Goal: Information Seeking & Learning: Check status

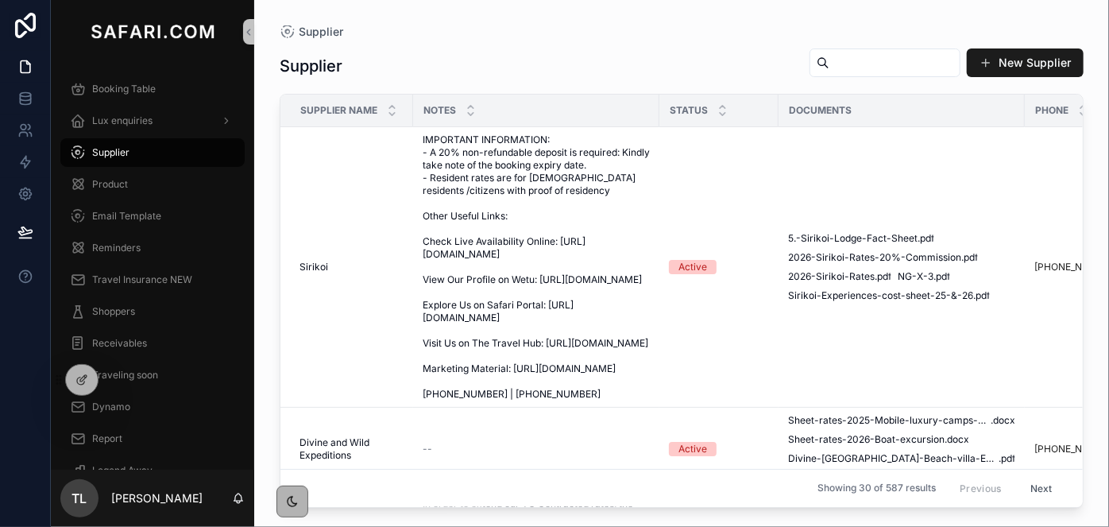
drag, startPoint x: 807, startPoint y: 61, endPoint x: 779, endPoint y: 55, distance: 28.5
click at [829, 61] on input "scrollable content" at bounding box center [894, 63] width 130 height 22
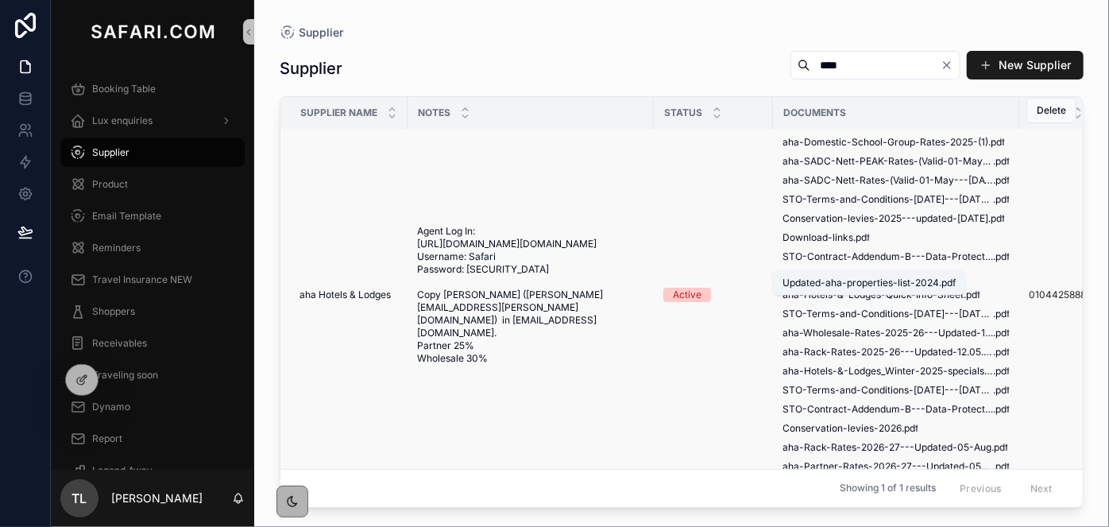
scroll to position [38, 0]
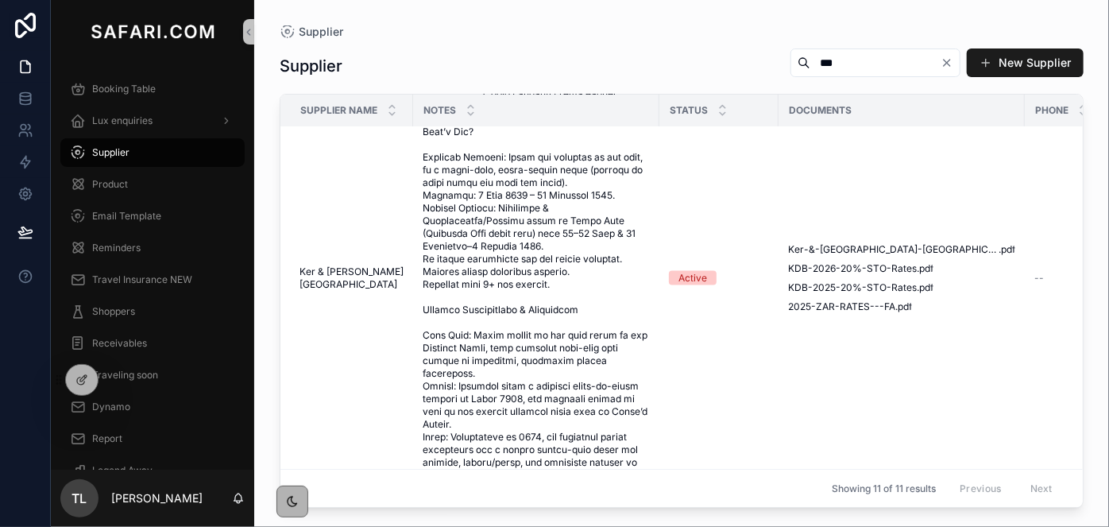
scroll to position [938, 0]
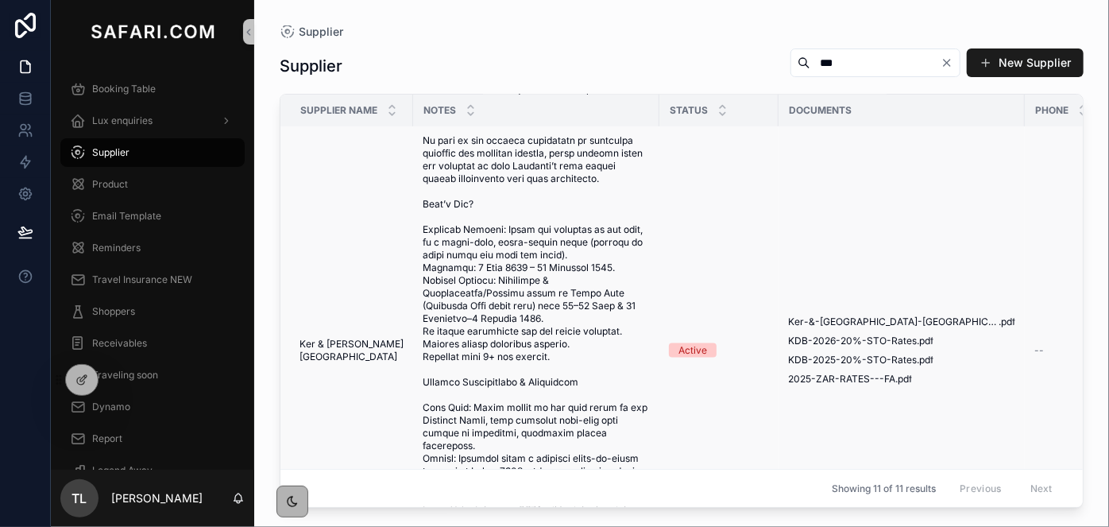
type input "***"
click at [542, 293] on span "scrollable content" at bounding box center [536, 350] width 227 height 610
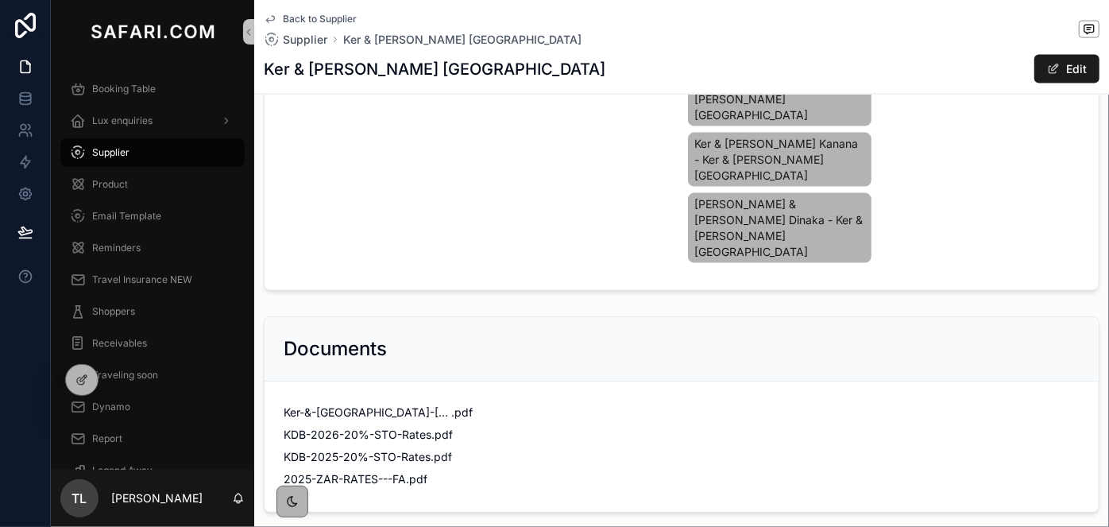
scroll to position [1275, 0]
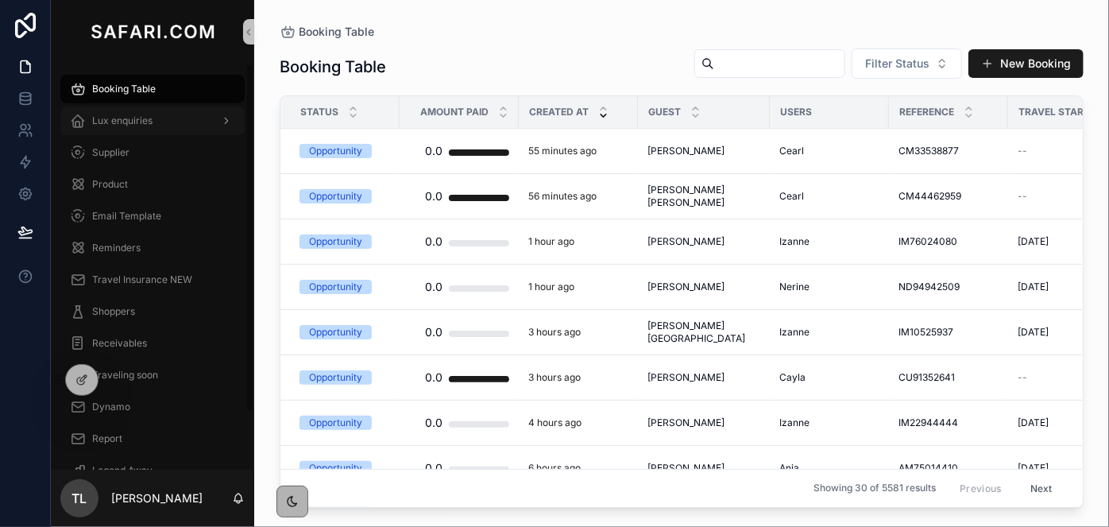
click at [176, 120] on div "Lux enquiries" at bounding box center [152, 120] width 165 height 25
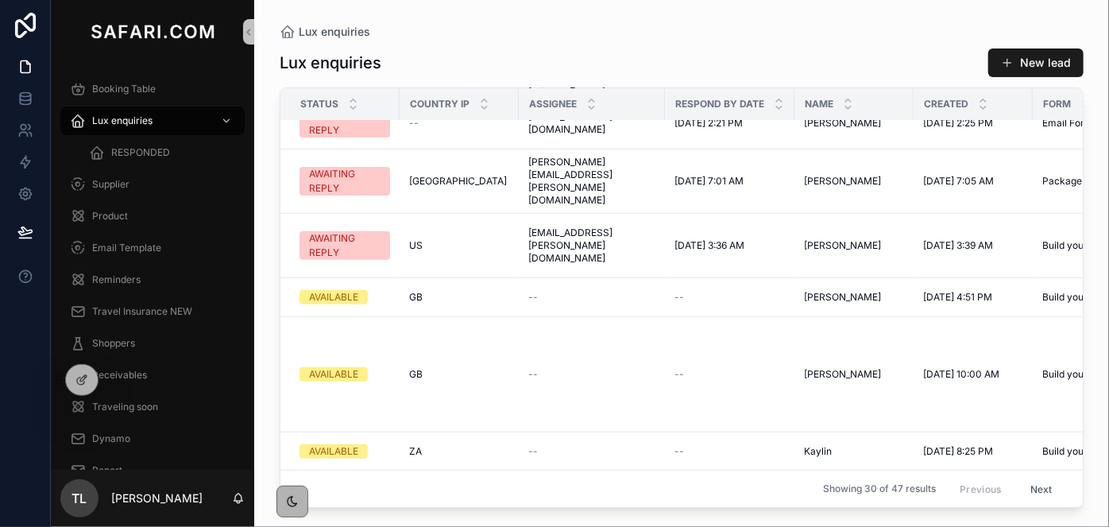
scroll to position [288, 0]
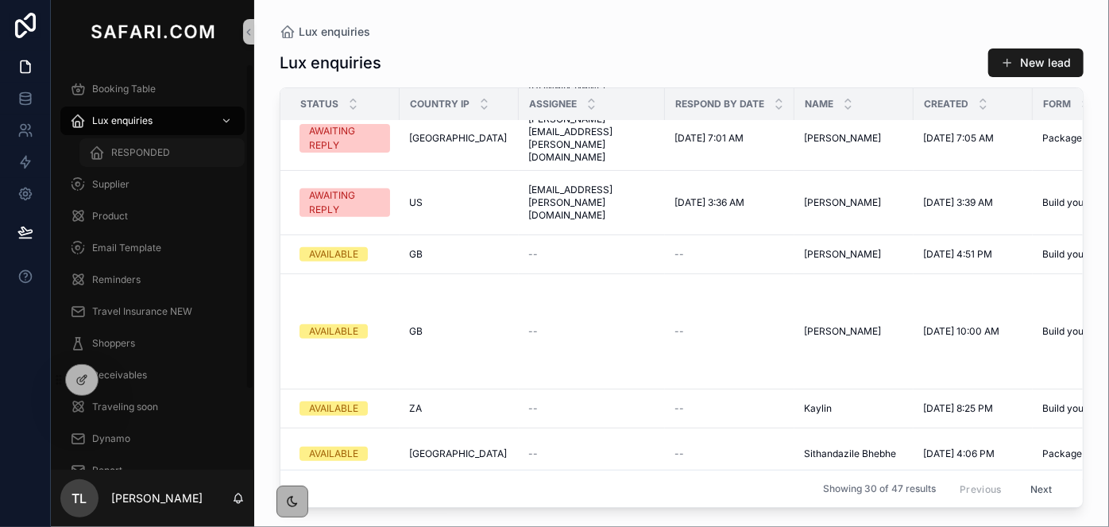
click at [152, 155] on span "RESPONDED" at bounding box center [140, 152] width 59 height 13
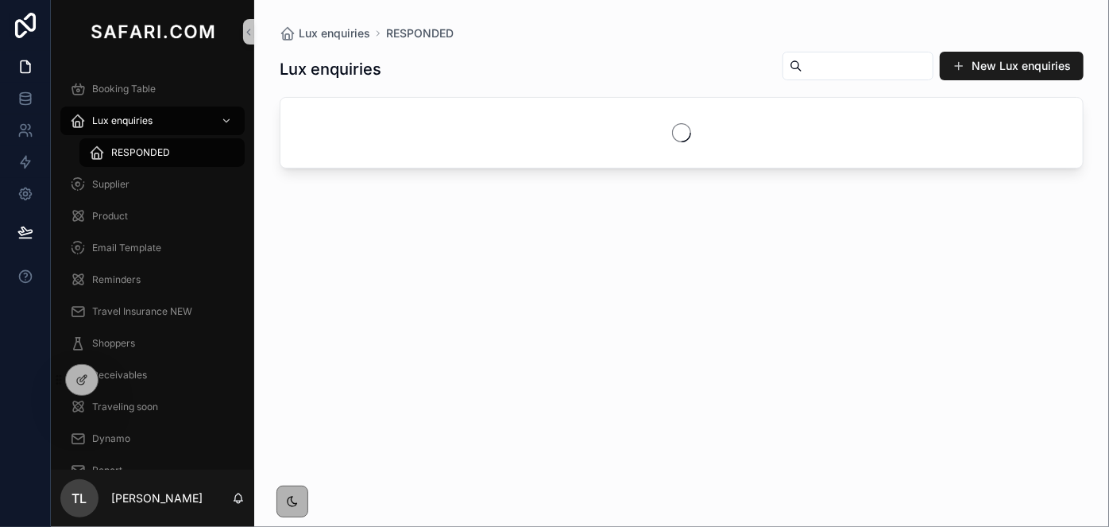
click at [847, 70] on input "scrollable content" at bounding box center [867, 66] width 130 height 22
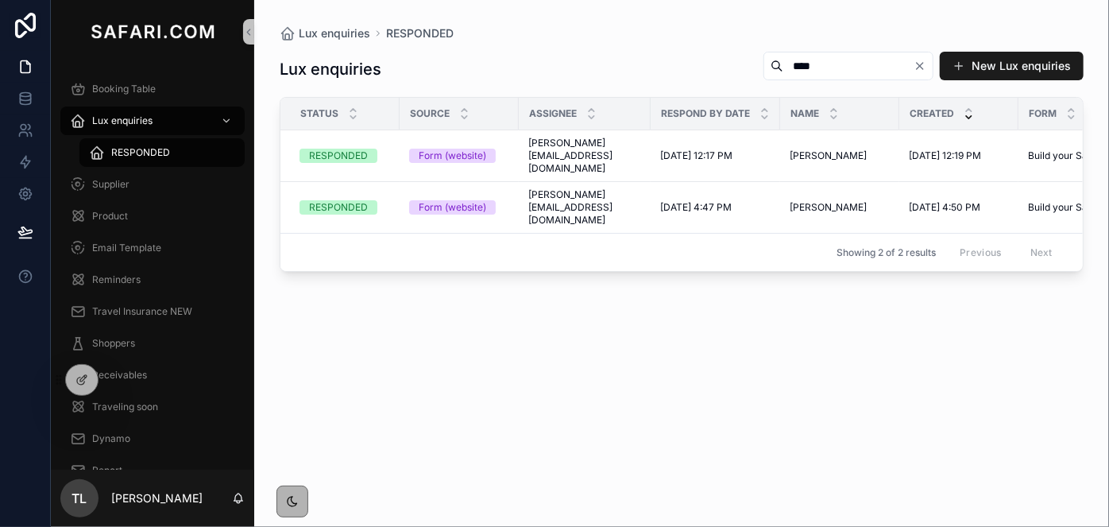
type input "****"
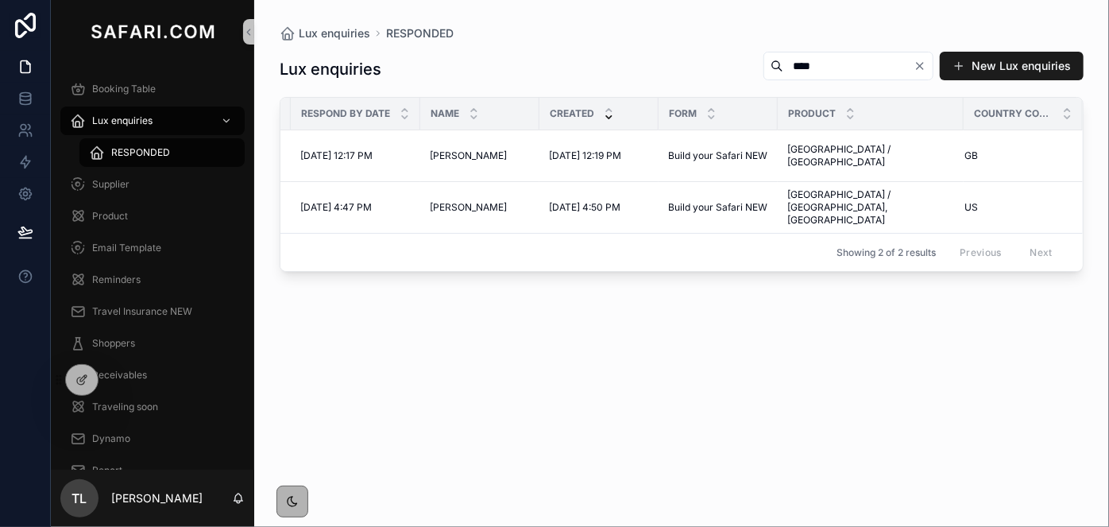
click at [907, 254] on div "Status Source Assignee Respond by date Name Created Form Product Country Code I…" at bounding box center [681, 184] width 802 height 173
click at [863, 151] on span "Kruger Park / Sabi Sands" at bounding box center [870, 155] width 167 height 25
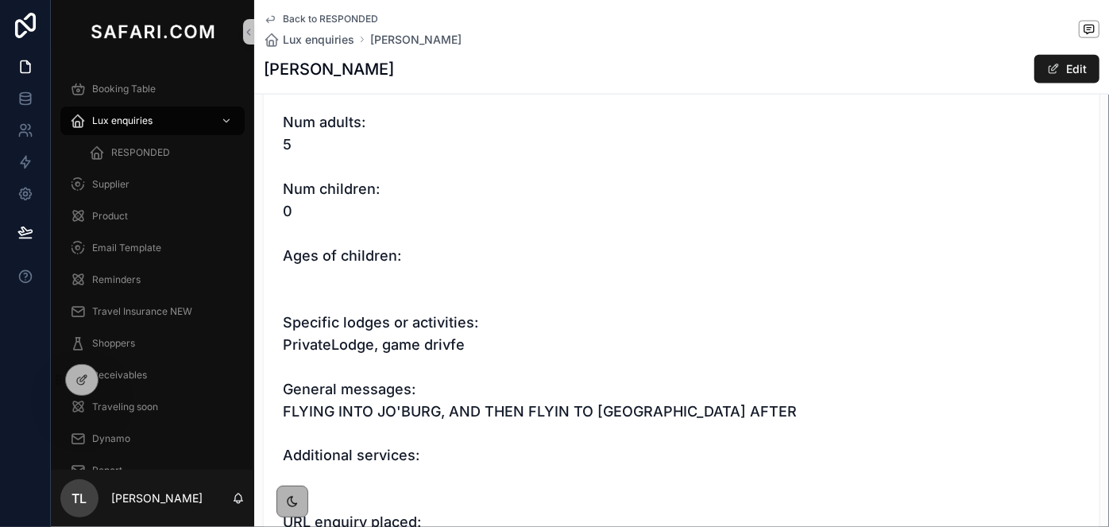
scroll to position [1351, 0]
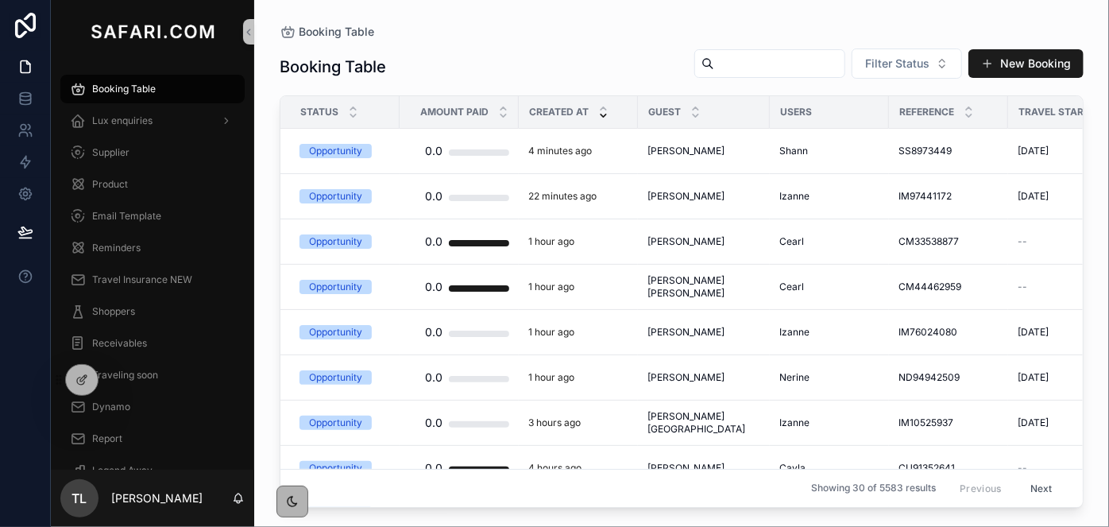
click at [824, 57] on input "scrollable content" at bounding box center [779, 63] width 130 height 22
paste input "**********"
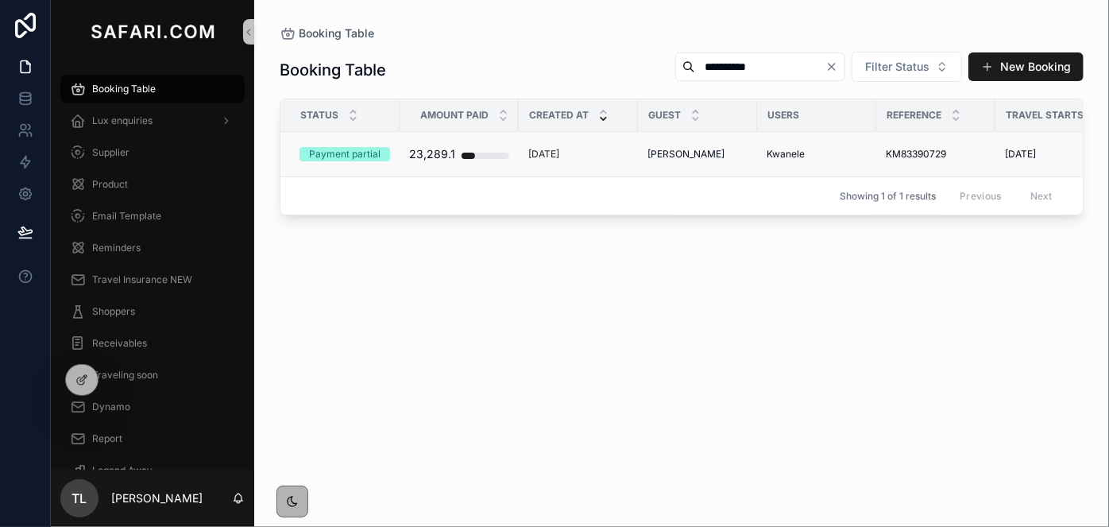
type input "**********"
click at [664, 155] on span "[PERSON_NAME]" at bounding box center [685, 154] width 77 height 13
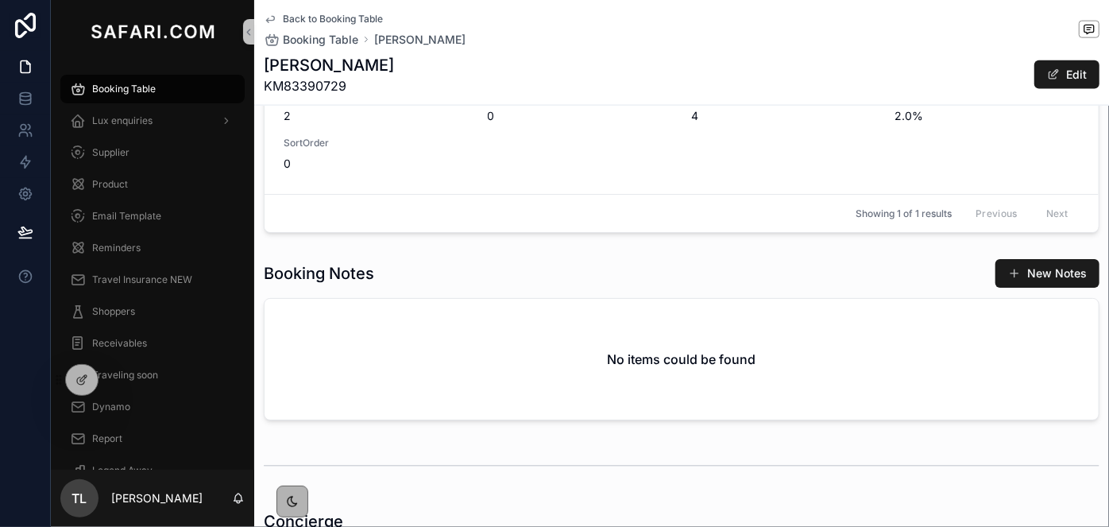
scroll to position [1010, 0]
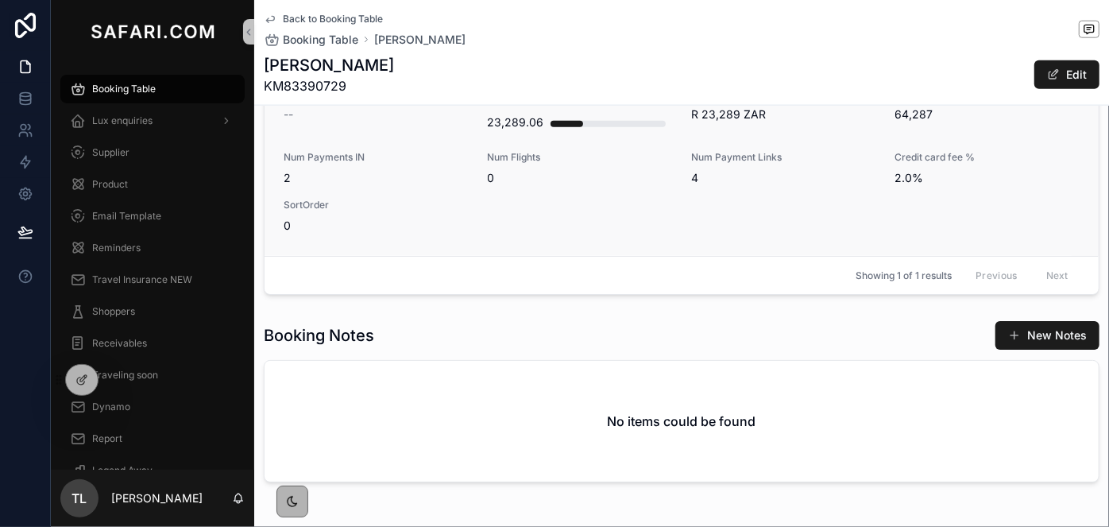
click at [434, 222] on span "0" at bounding box center [376, 226] width 185 height 16
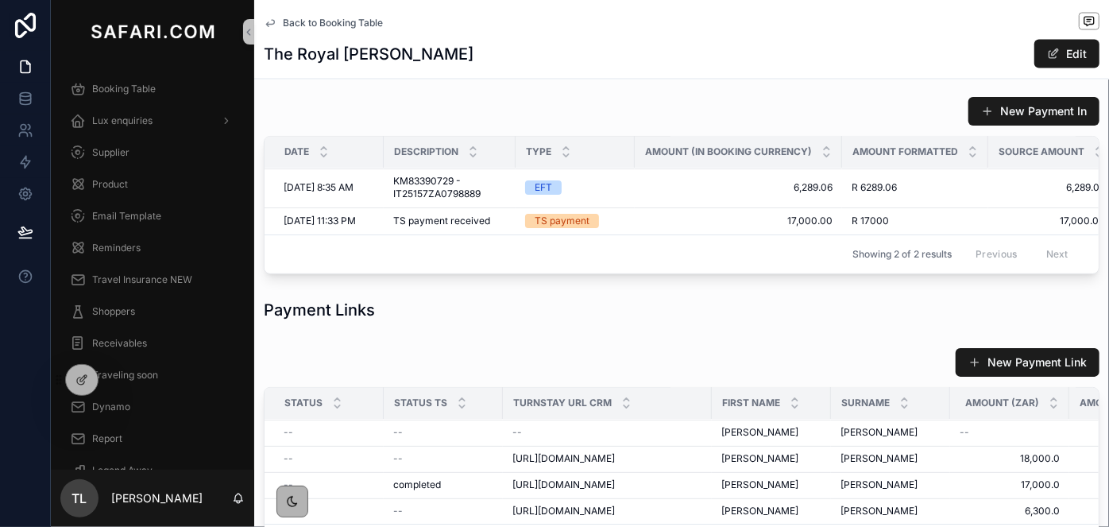
scroll to position [1155, 0]
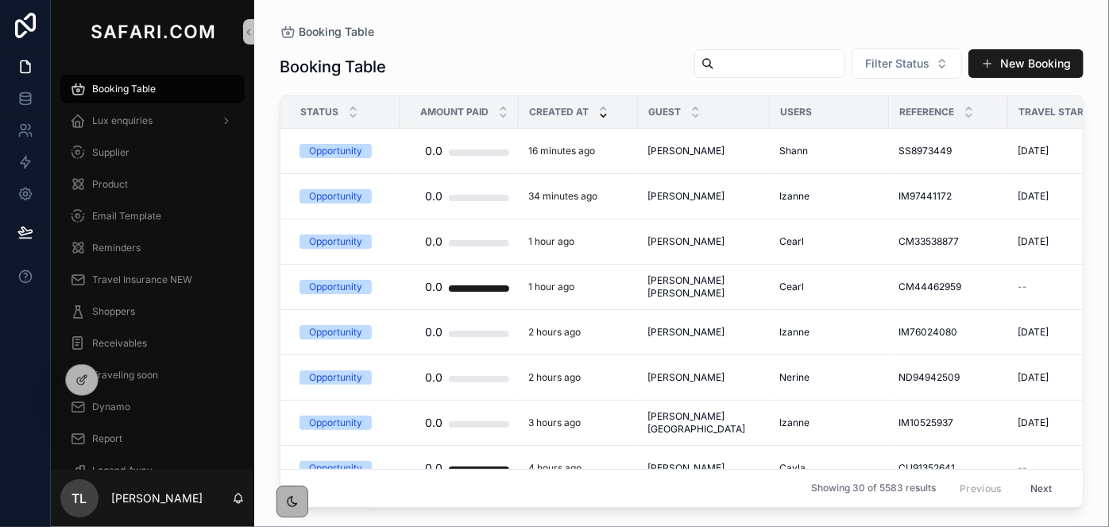
click at [792, 59] on input "scrollable content" at bounding box center [779, 63] width 130 height 22
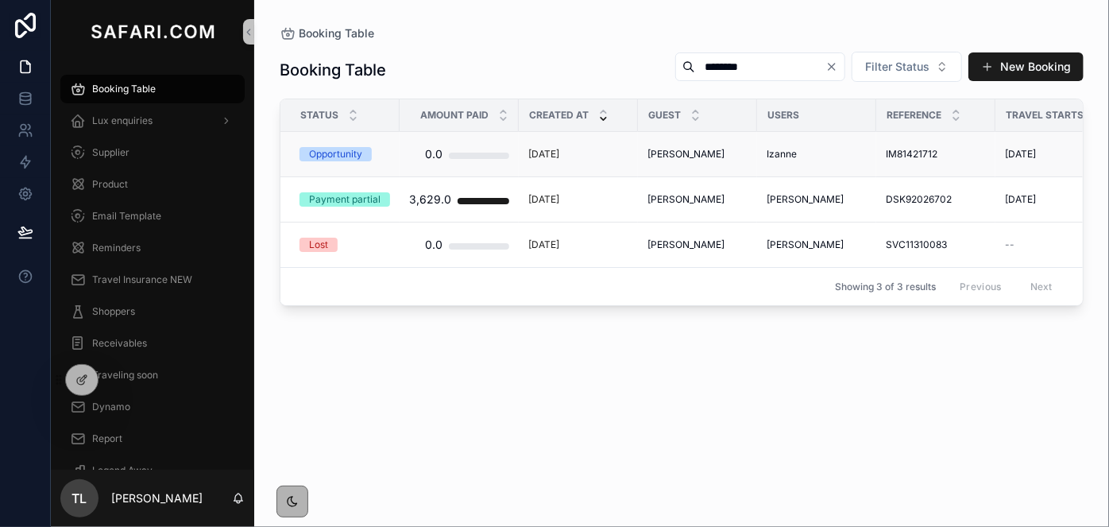
type input "********"
click at [684, 148] on span "Gabriela Takano" at bounding box center [685, 154] width 77 height 13
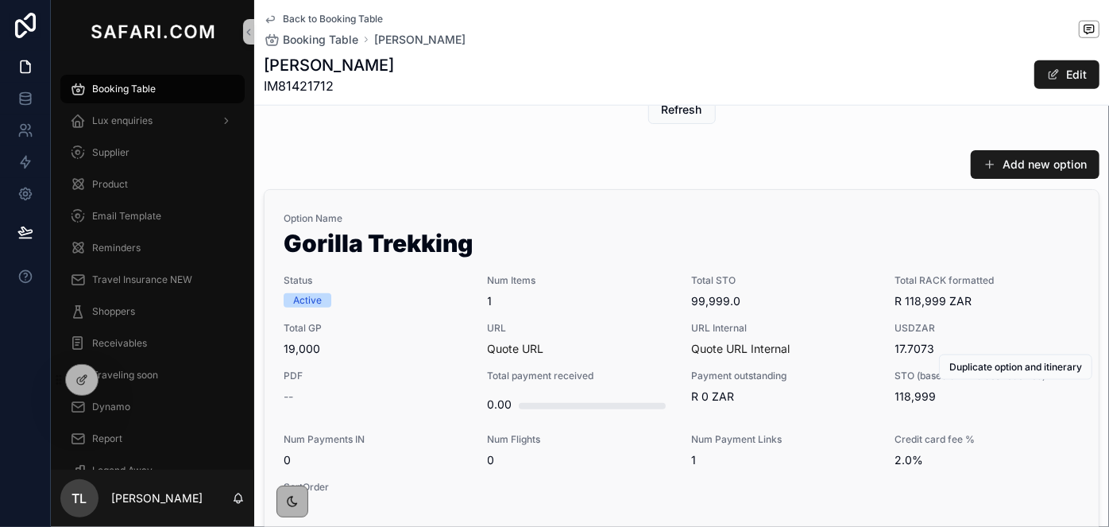
scroll to position [722, 0]
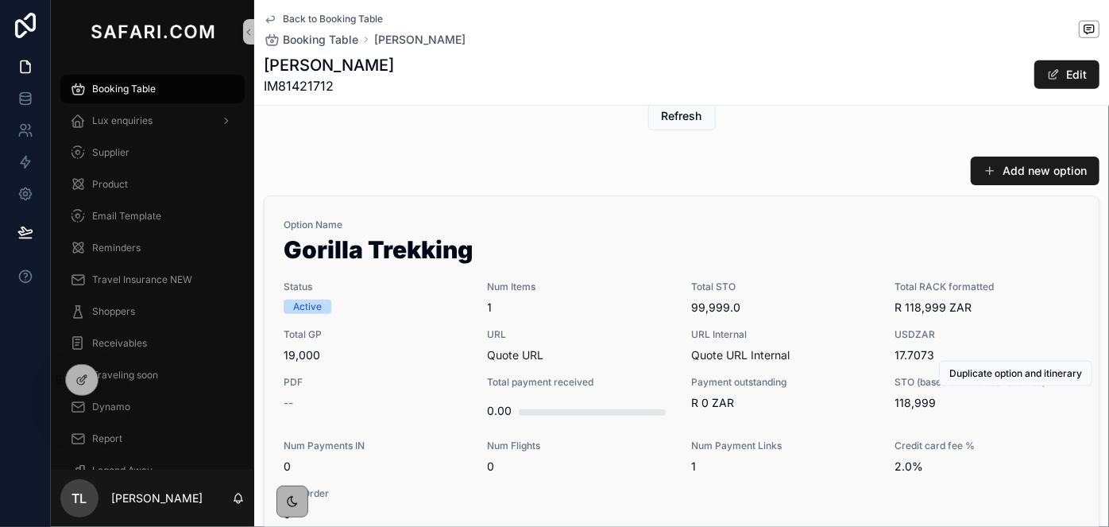
click at [413, 328] on span "Total GP" at bounding box center [376, 334] width 185 height 13
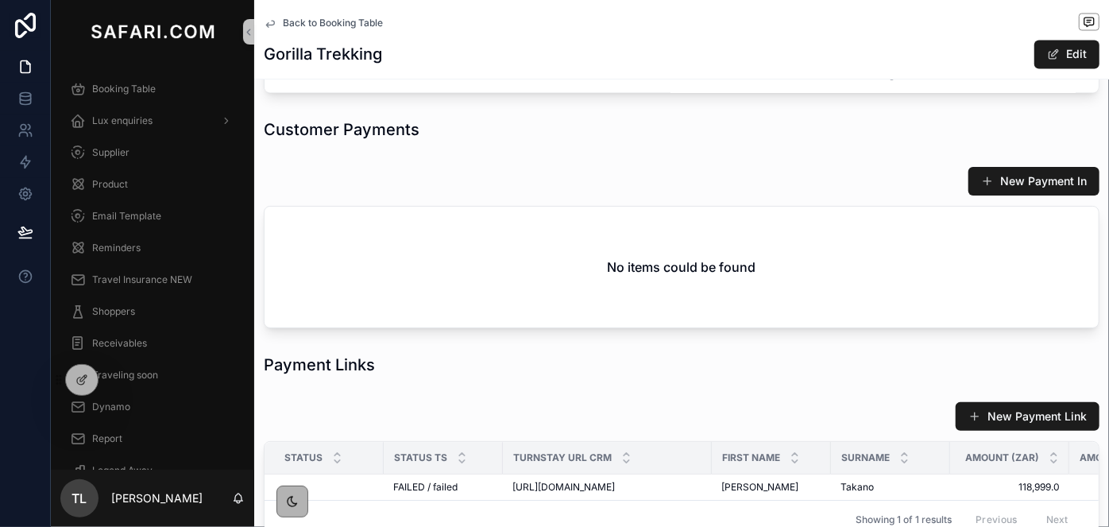
scroll to position [1660, 0]
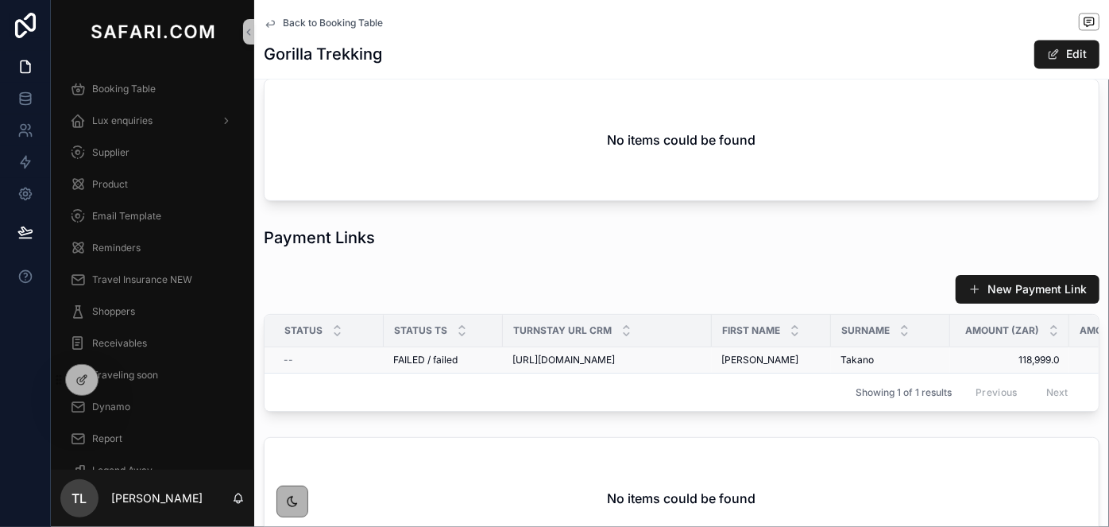
click at [615, 366] on span "https://travelquote.safari.com/pay?payment=c24f1077-b1a1-4004-a3f7-9027608cf2b2…" at bounding box center [563, 359] width 102 height 13
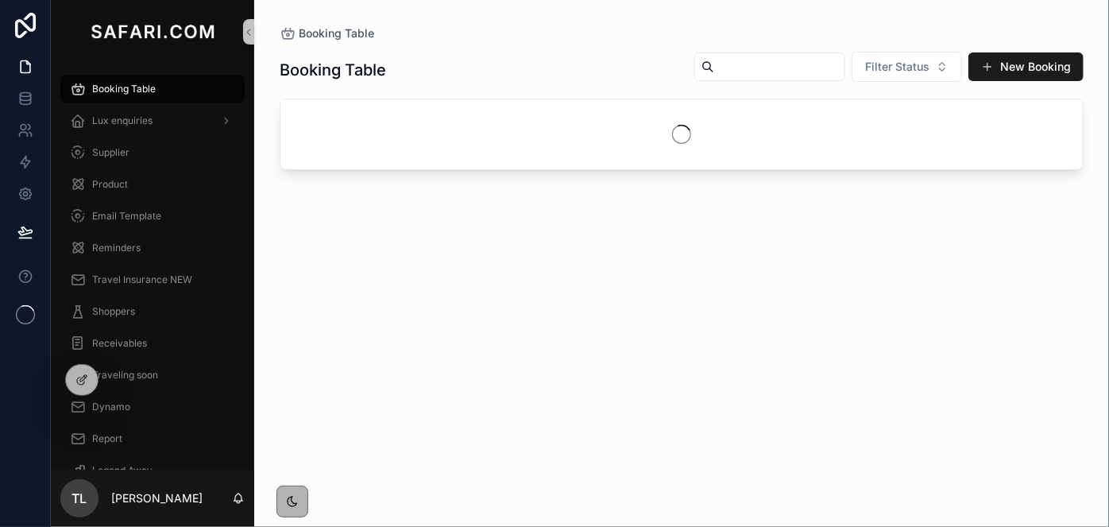
click at [714, 64] on input "scrollable content" at bounding box center [779, 67] width 130 height 22
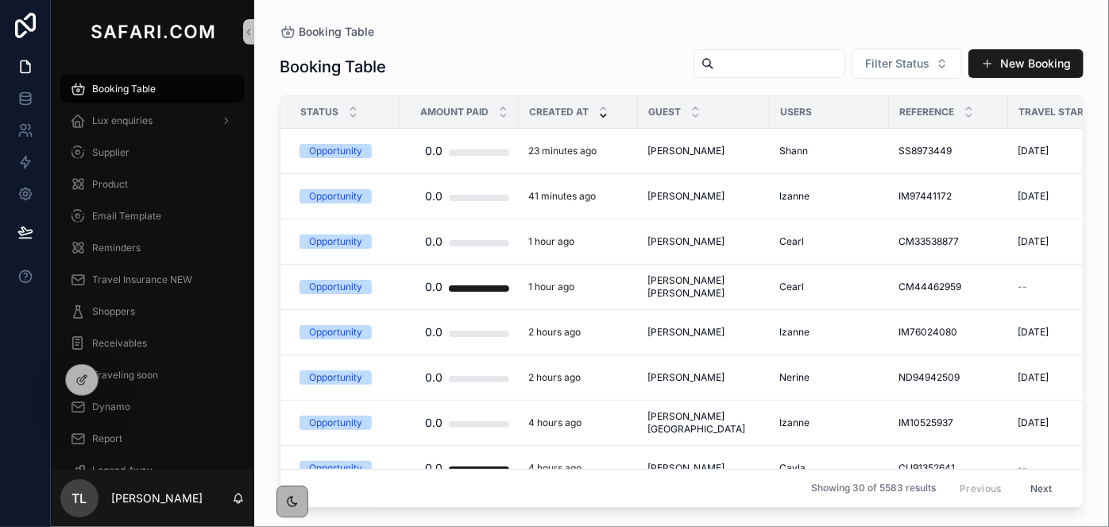
click at [714, 64] on input "scrollable content" at bounding box center [779, 63] width 130 height 22
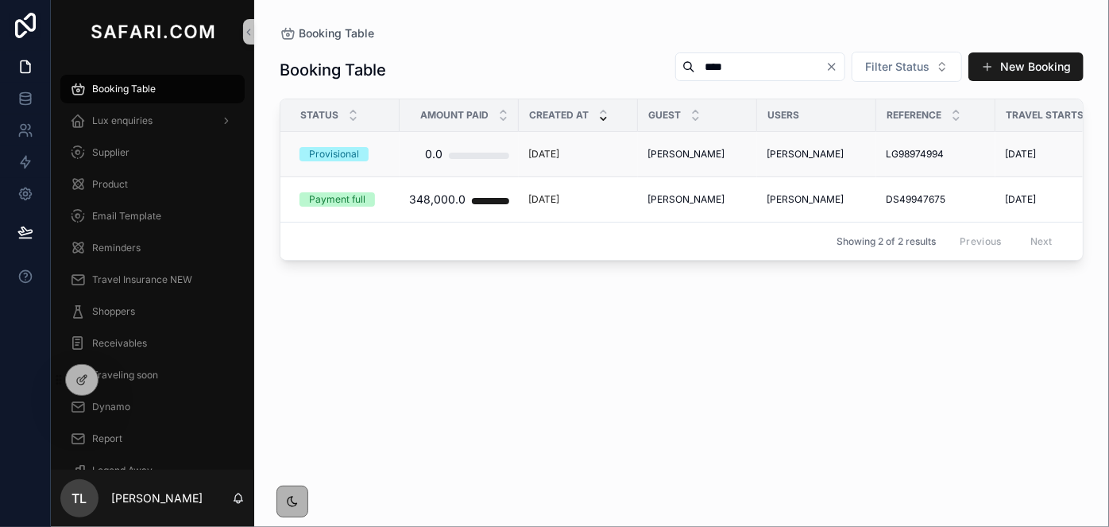
type input "****"
click at [685, 156] on span "raymond irwin" at bounding box center [685, 154] width 77 height 13
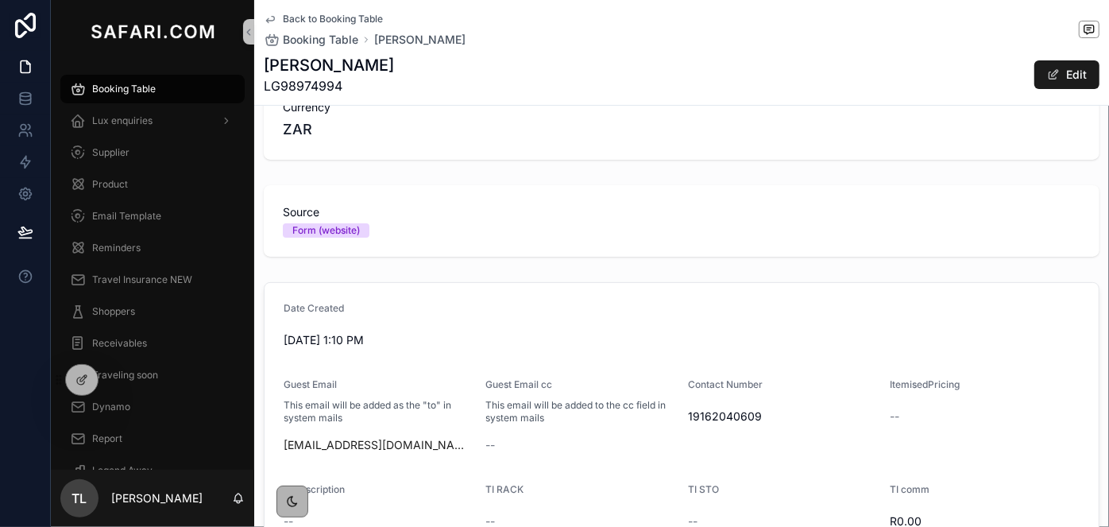
scroll to position [71, 0]
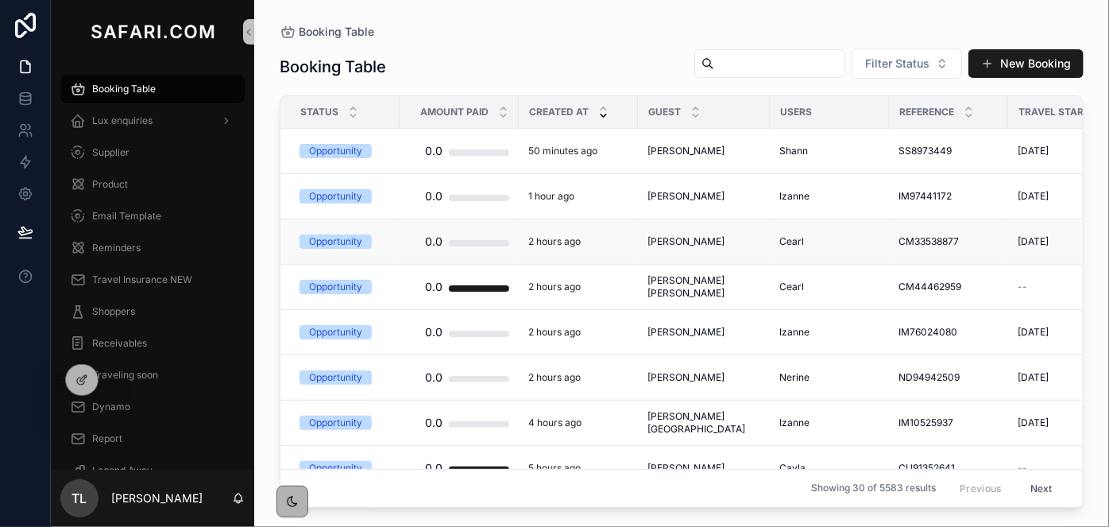
click at [672, 237] on span "[PERSON_NAME]" at bounding box center [685, 241] width 77 height 13
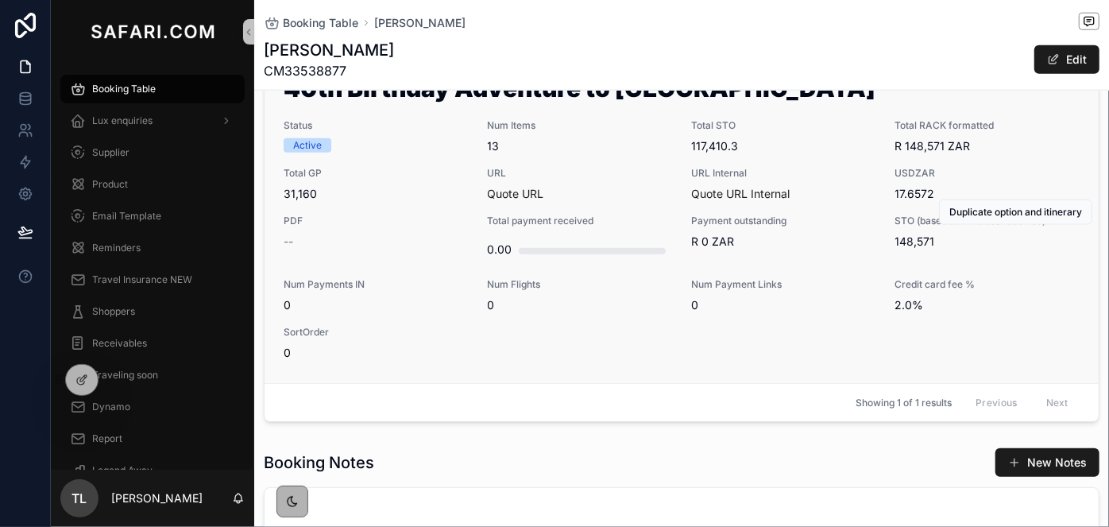
scroll to position [866, 0]
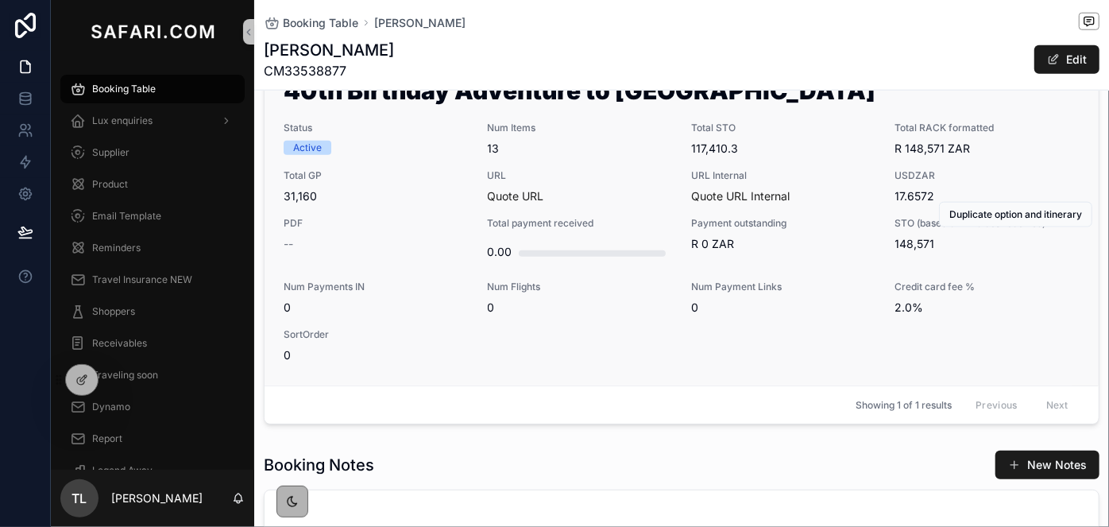
click at [599, 186] on div "URL Quote URL" at bounding box center [580, 186] width 185 height 35
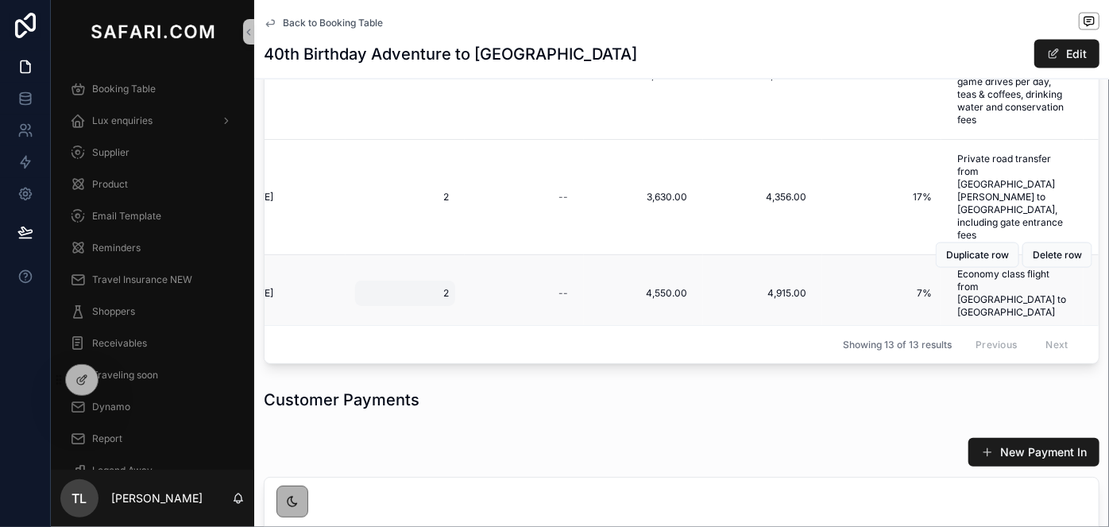
scroll to position [852, 578]
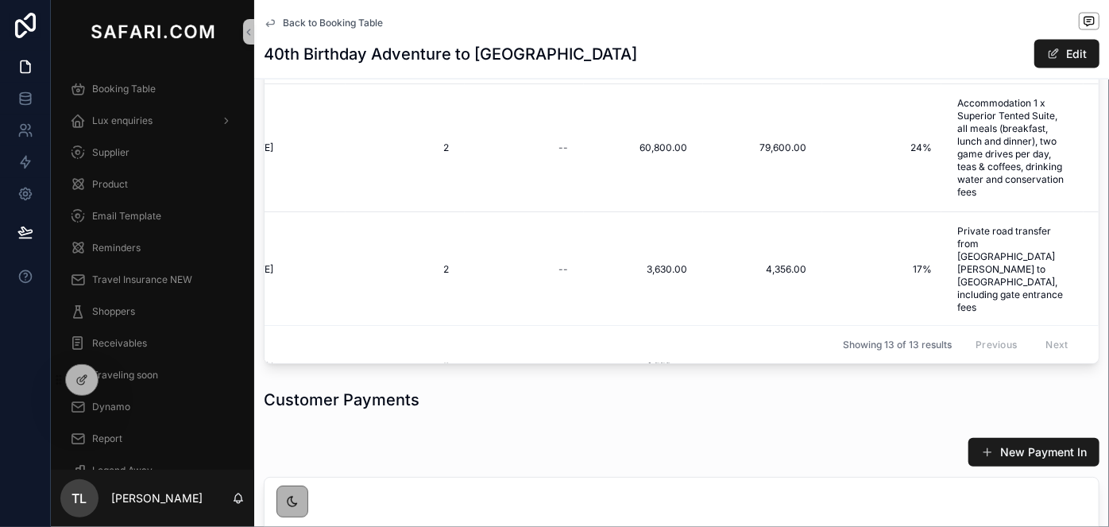
drag, startPoint x: 592, startPoint y: 362, endPoint x: 320, endPoint y: 362, distance: 272.4
click at [320, 362] on div "New itinerary item Include in template Property Supplier Arrive Depart Adults C…" at bounding box center [681, 145] width 855 height 449
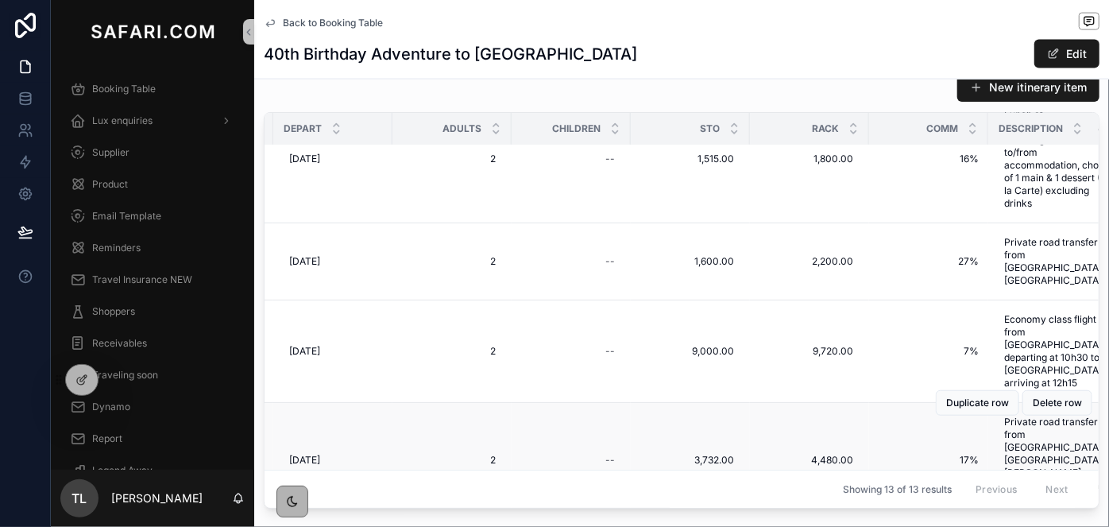
scroll to position [491, 531]
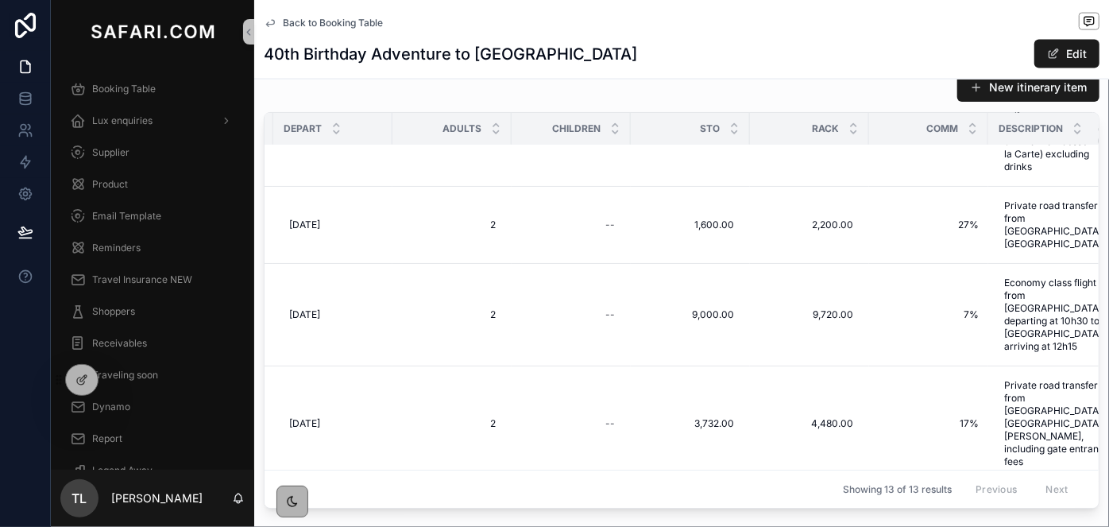
drag, startPoint x: 569, startPoint y: 495, endPoint x: 463, endPoint y: 495, distance: 106.4
click at [463, 495] on div "Showing 13 of 13 results Previous Next" at bounding box center [681, 488] width 834 height 38
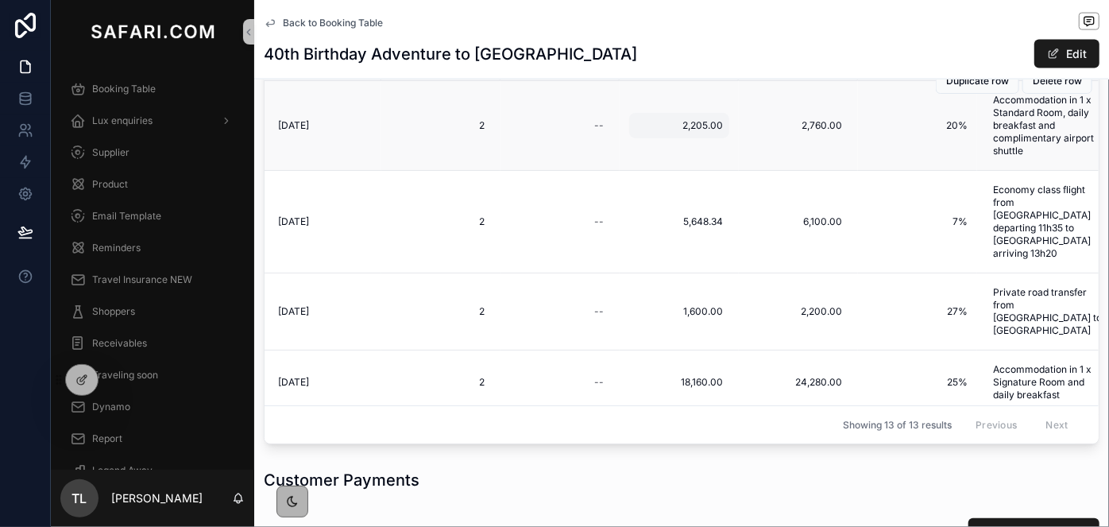
scroll to position [1256, 0]
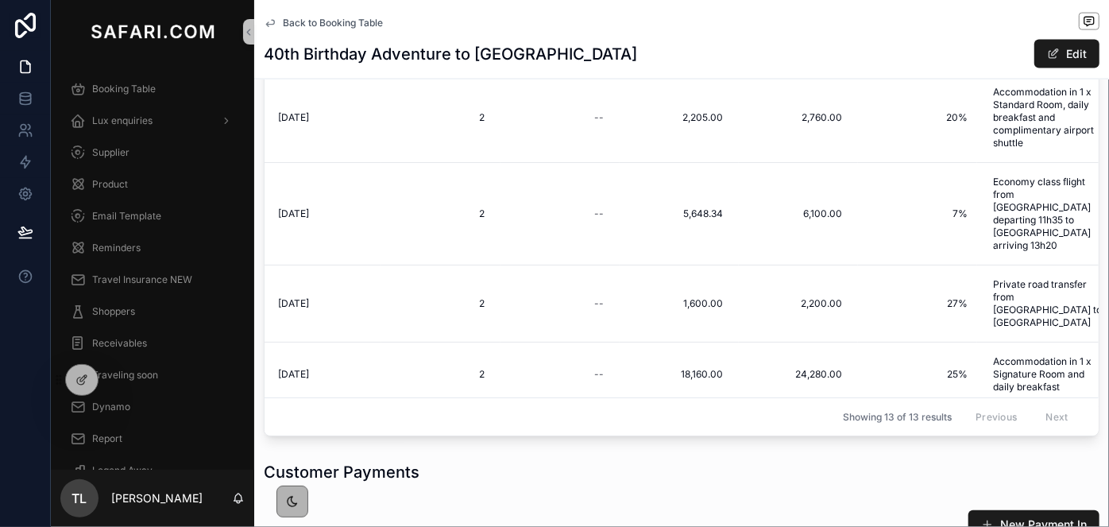
drag, startPoint x: 654, startPoint y: 435, endPoint x: 484, endPoint y: 435, distance: 169.2
click at [484, 435] on div "New itinerary item Include in template Property Supplier Arrive Depart Adults C…" at bounding box center [681, 218] width 855 height 449
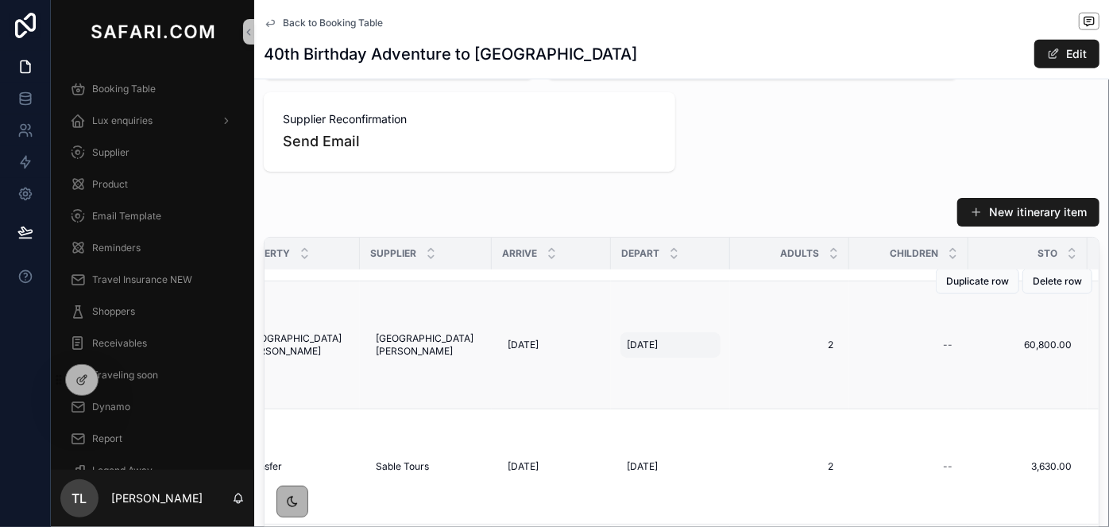
scroll to position [1112, 0]
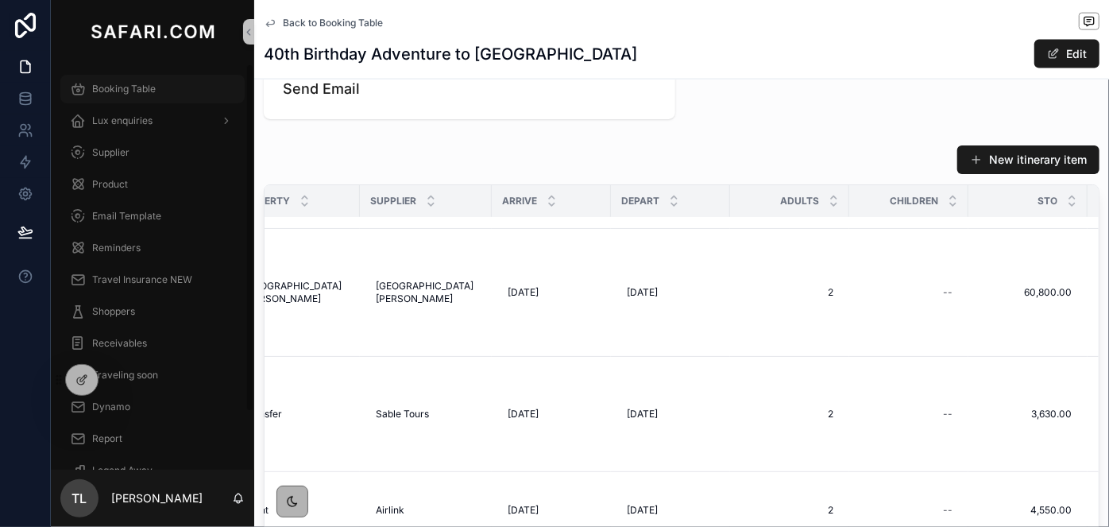
click at [144, 87] on span "Booking Table" at bounding box center [124, 89] width 64 height 13
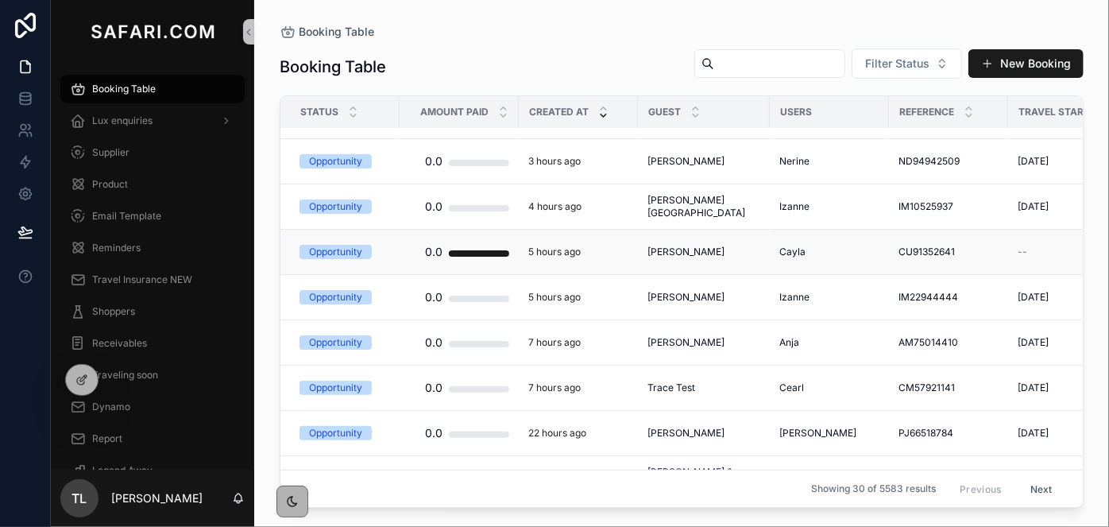
scroll to position [288, 0]
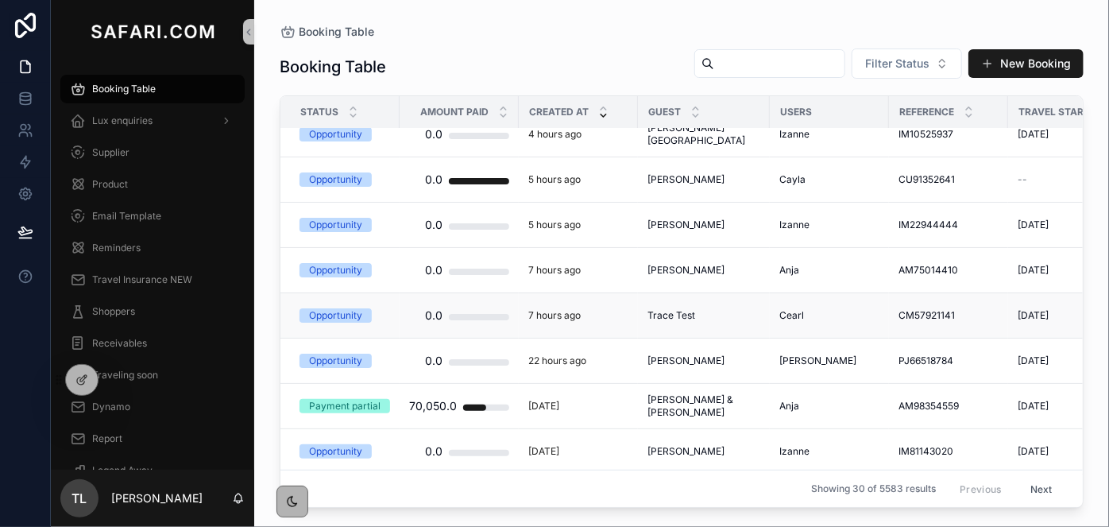
click at [669, 315] on span "Trace Test" at bounding box center [671, 315] width 48 height 13
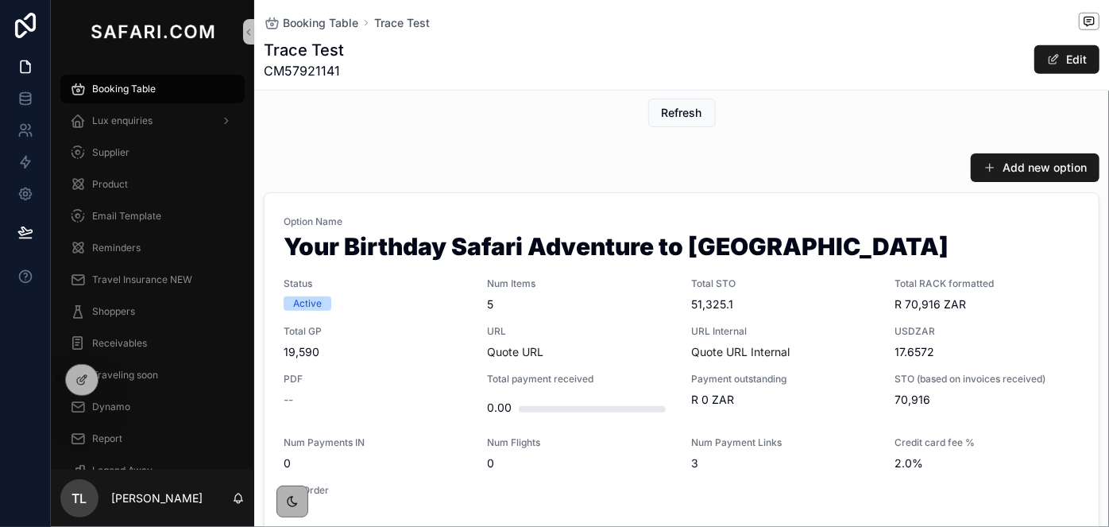
scroll to position [794, 0]
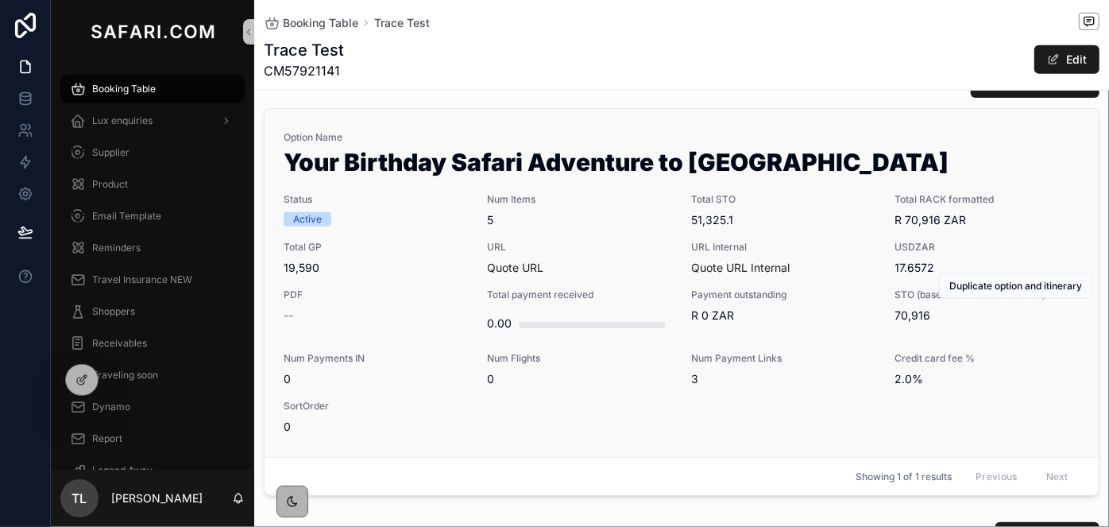
click at [569, 253] on div "URL Quote URL" at bounding box center [580, 258] width 185 height 35
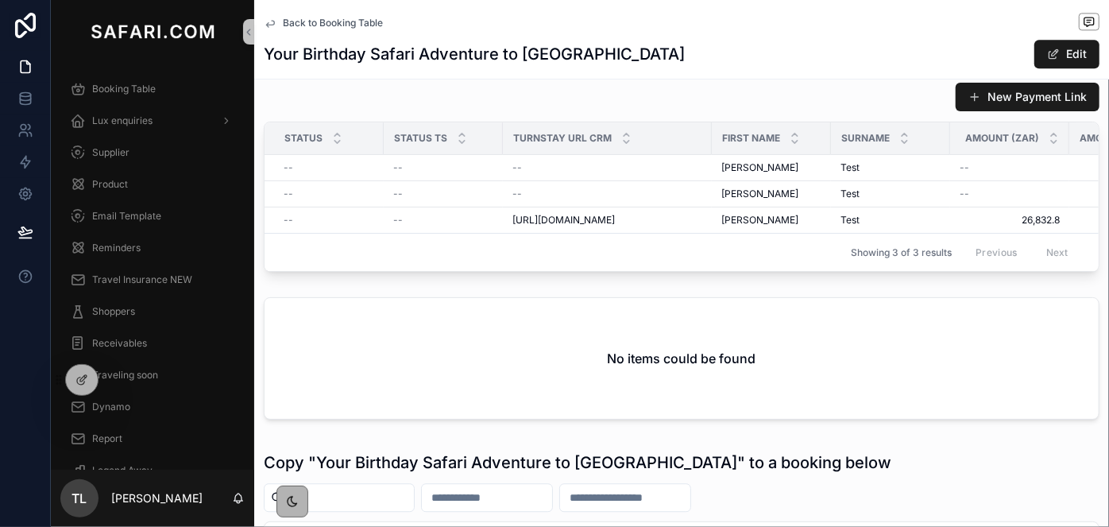
scroll to position [1877, 0]
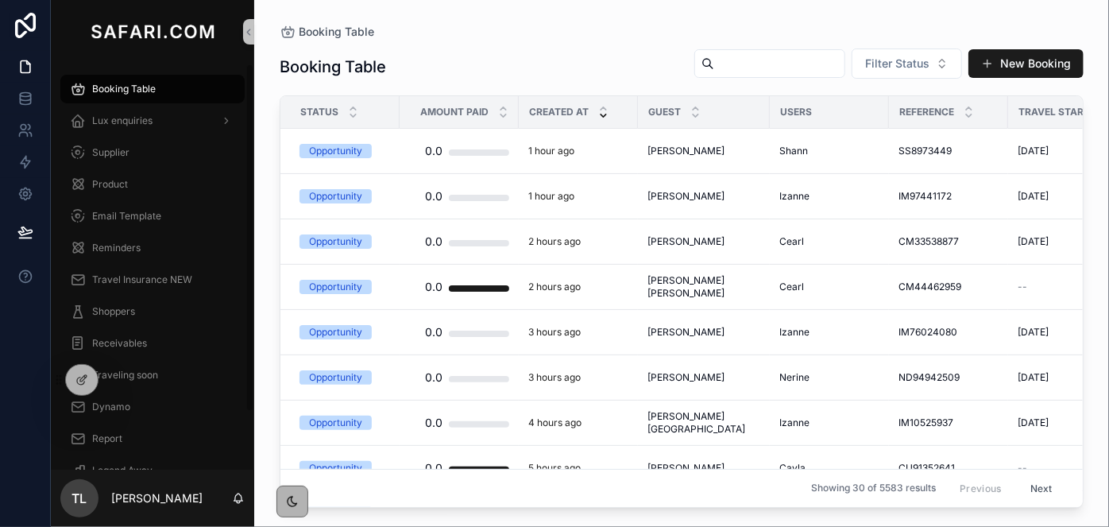
click at [133, 121] on span "Lux enquiries" at bounding box center [122, 120] width 60 height 13
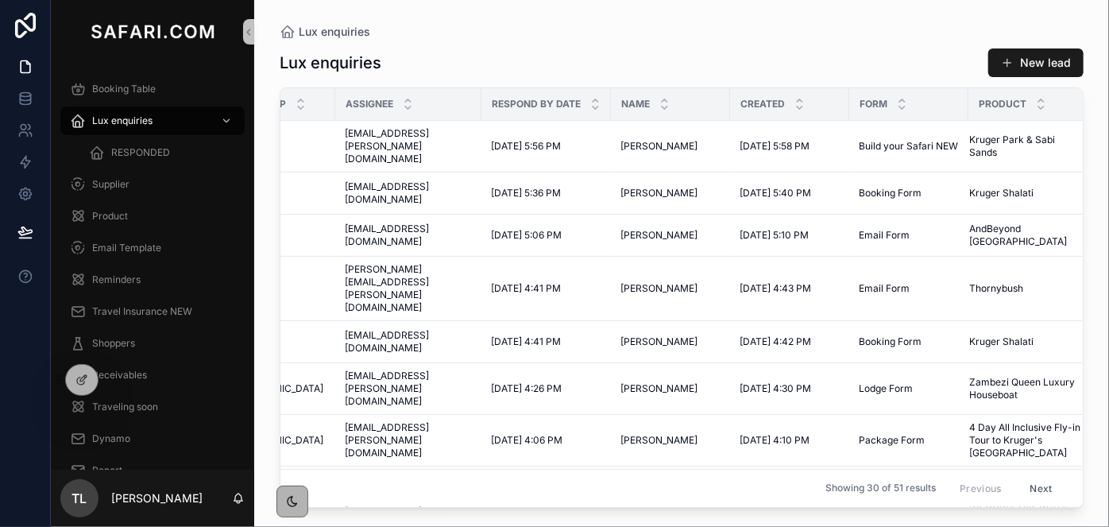
scroll to position [0, 206]
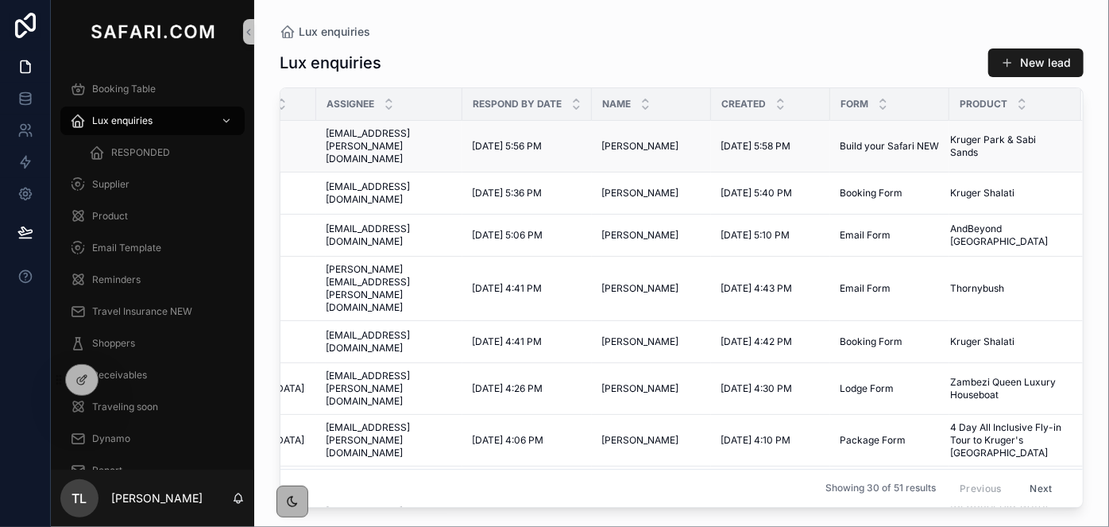
click at [611, 145] on span "[PERSON_NAME]" at bounding box center [639, 146] width 77 height 13
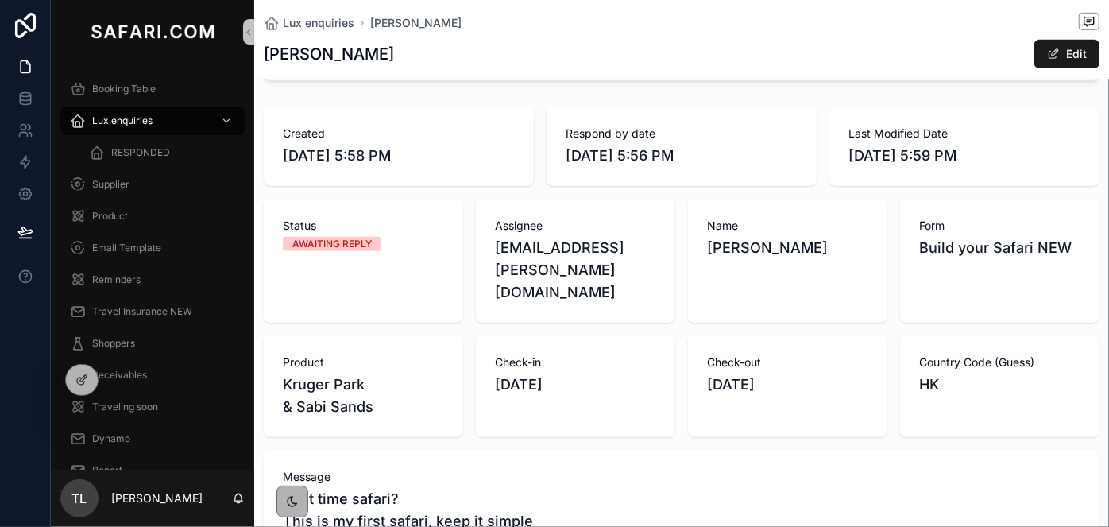
scroll to position [216, 0]
